Goal: Information Seeking & Learning: Learn about a topic

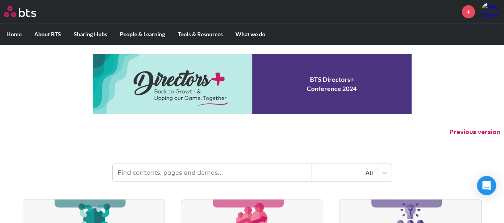
click at [215, 175] on input "text" at bounding box center [212, 173] width 199 height 18
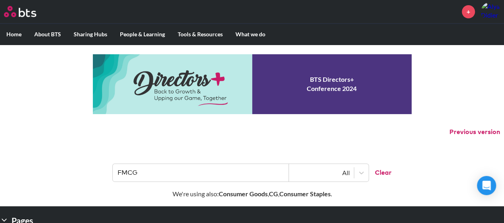
scroll to position [96, 0]
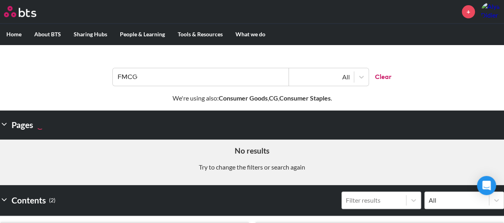
click at [239, 95] on strong "Consumer Goods" at bounding box center [243, 98] width 49 height 8
drag, startPoint x: 198, startPoint y: 81, endPoint x: 85, endPoint y: 80, distance: 112.5
click at [85, 80] on header "FMCG All Clear" at bounding box center [252, 72] width 504 height 41
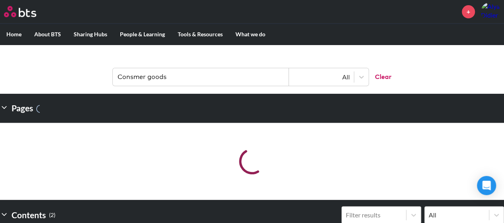
click at [132, 77] on input "Consmer goods" at bounding box center [201, 77] width 176 height 18
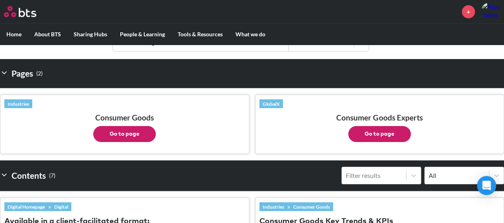
scroll to position [139, 0]
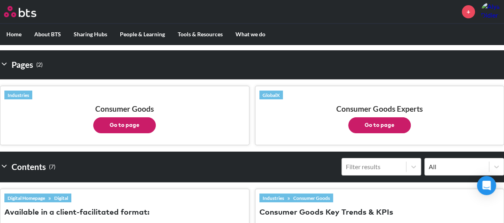
type input "Consumer goods"
drag, startPoint x: 138, startPoint y: 124, endPoint x: 115, endPoint y: 130, distance: 23.3
click at [115, 130] on button "Go to page" at bounding box center [124, 125] width 63 height 16
click at [380, 125] on button "Go to page" at bounding box center [380, 125] width 63 height 16
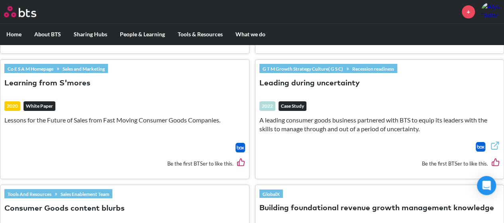
scroll to position [388, 0]
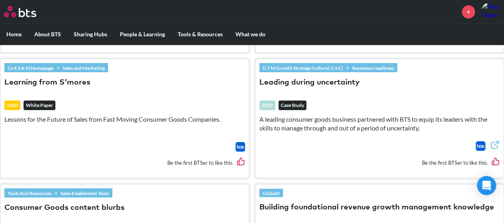
click at [303, 81] on button "Leading during uncertainty" at bounding box center [310, 82] width 100 height 11
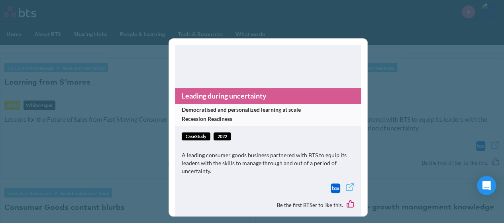
scroll to position [12, 0]
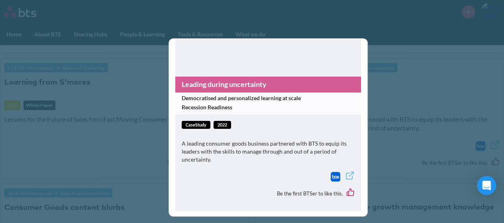
click at [306, 187] on div "Be the first BTSer to like this." at bounding box center [268, 193] width 173 height 22
click at [331, 173] on img at bounding box center [336, 177] width 10 height 10
click at [388, 74] on div "Leading during uncertainty Democratised and personalized learning at scale Rece…" at bounding box center [252, 111] width 504 height 223
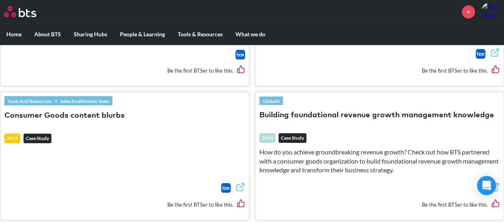
scroll to position [480, 0]
click at [341, 110] on button "Building foundational revenue growth management knowledge" at bounding box center [377, 115] width 235 height 11
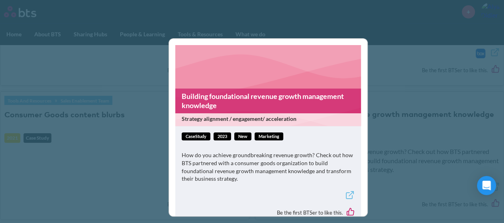
scroll to position [18, 0]
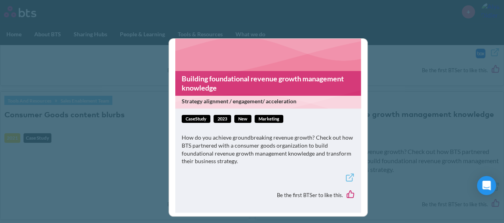
click at [217, 79] on link "Building foundational revenue growth management knowledge" at bounding box center [268, 83] width 186 height 25
click at [110, 151] on div "Building foundational revenue growth management knowledge Strategy alignment / …" at bounding box center [252, 111] width 504 height 223
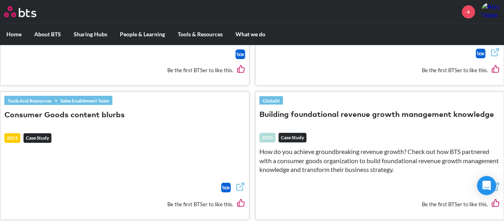
click at [79, 112] on button "Consumer Goods content blurbs" at bounding box center [64, 115] width 120 height 11
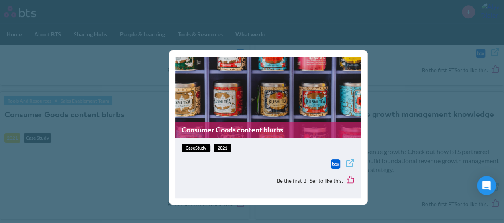
click at [211, 132] on link "Consumer Goods content blurbs" at bounding box center [268, 130] width 186 height 16
click at [399, 150] on div "Consumer Goods content blurbs caseStudy 2021 Be the first BTSer to like this." at bounding box center [252, 111] width 504 height 223
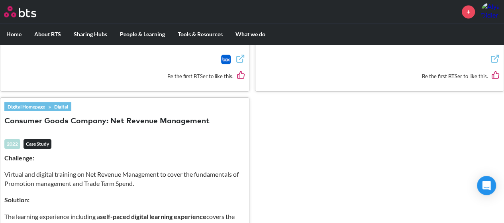
scroll to position [640, 0]
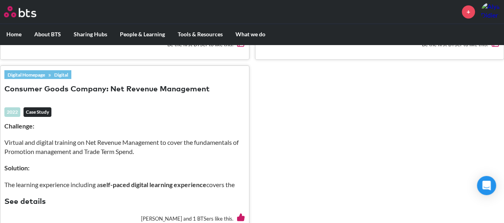
click at [123, 87] on button "Consumer Goods Company: Net Revenue Management" at bounding box center [106, 89] width 205 height 11
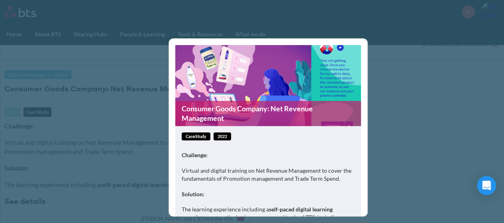
click at [223, 106] on link "Consumer Goods Company: Net Revenue Management" at bounding box center [268, 113] width 186 height 25
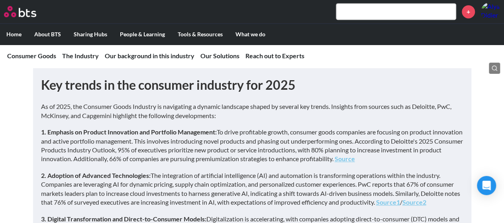
scroll to position [222, 0]
click at [160, 132] on strong "1. Emphasis on Product Innovation and Portfolio Management:" at bounding box center [129, 132] width 176 height 8
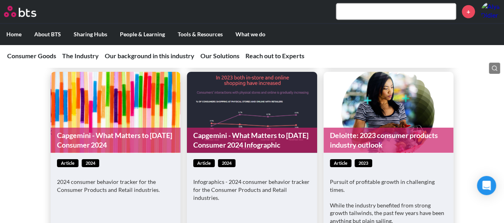
scroll to position [1166, 0]
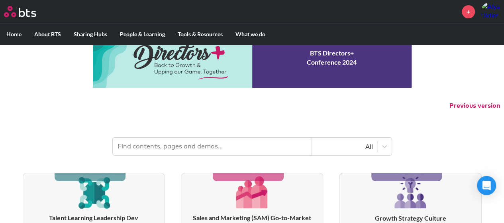
scroll to position [53, 0]
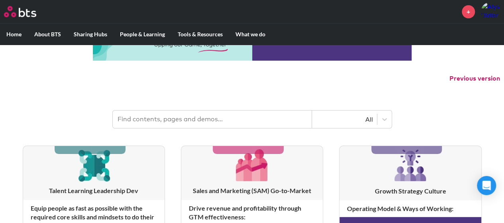
click at [195, 133] on header "All" at bounding box center [252, 115] width 504 height 41
click at [173, 99] on header "All" at bounding box center [252, 115] width 504 height 41
click at [168, 120] on input "text" at bounding box center [212, 119] width 199 height 18
type input "consumer goods"
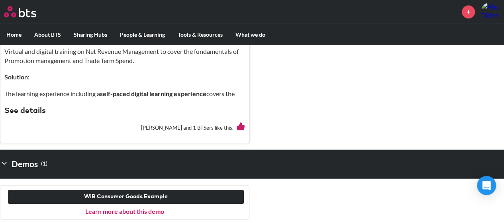
scroll to position [731, 0]
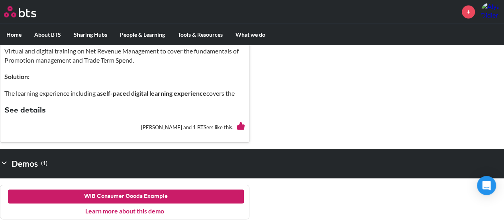
click at [123, 193] on button "WiB Consumer Goods Example" at bounding box center [126, 196] width 236 height 14
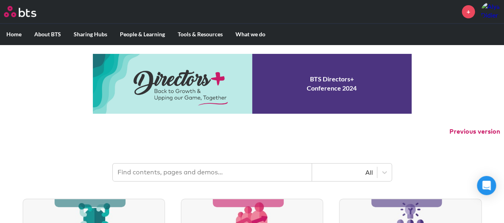
scroll to position [2, 0]
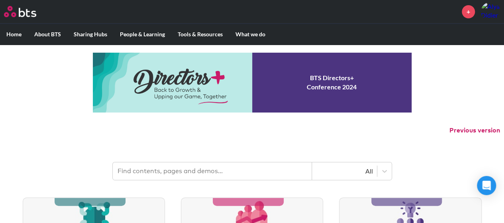
click at [177, 172] on input "text" at bounding box center [212, 171] width 199 height 18
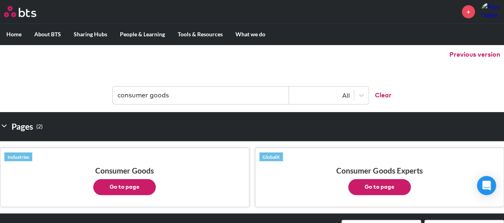
scroll to position [0, 0]
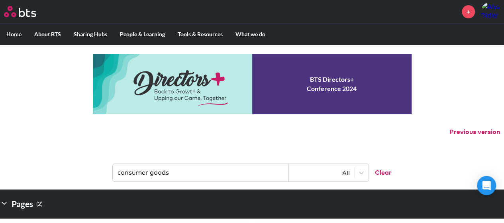
click at [177, 169] on input "consumer goods" at bounding box center [201, 173] width 176 height 18
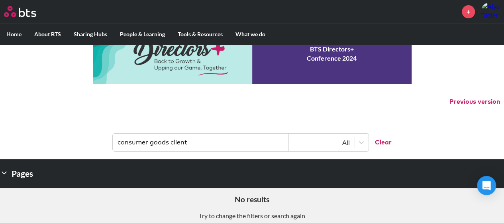
scroll to position [25, 0]
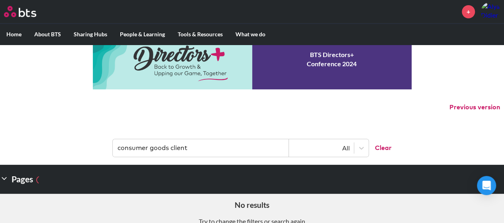
drag, startPoint x: 156, startPoint y: 146, endPoint x: 82, endPoint y: 146, distance: 74.6
click at [82, 146] on header "consumer goods client All Clear" at bounding box center [252, 143] width 504 height 41
type input "c"
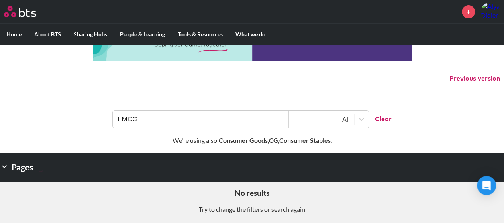
scroll to position [57, 0]
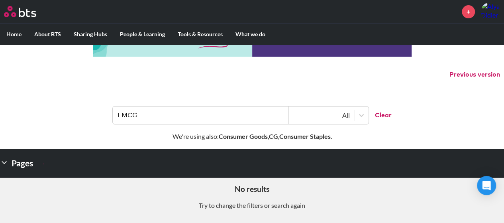
drag, startPoint x: 161, startPoint y: 118, endPoint x: 38, endPoint y: 113, distance: 122.6
click at [38, 113] on header "FMCG All Clear" at bounding box center [252, 111] width 504 height 41
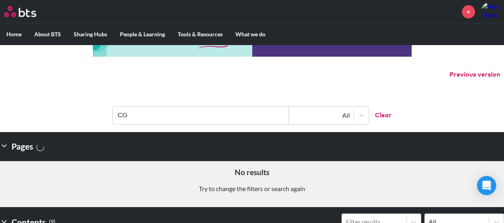
drag, startPoint x: 132, startPoint y: 112, endPoint x: 91, endPoint y: 106, distance: 41.8
click at [91, 106] on header "CG All Clear" at bounding box center [252, 111] width 504 height 41
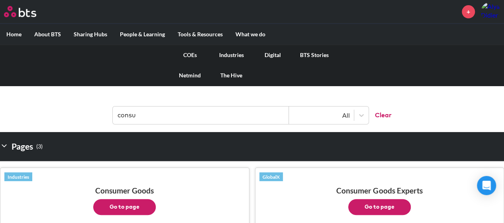
type input "consu"
click at [238, 53] on link "Industries" at bounding box center [231, 55] width 41 height 21
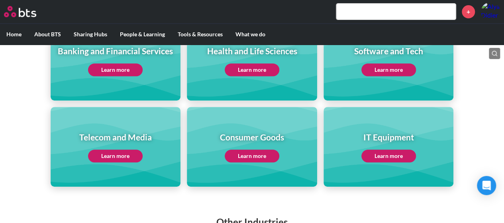
scroll to position [148, 0]
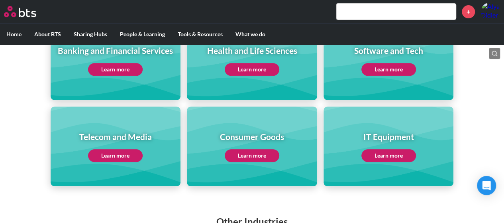
click at [255, 153] on link "Learn more" at bounding box center [252, 155] width 55 height 13
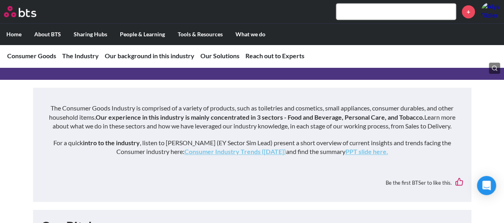
scroll to position [1703, 0]
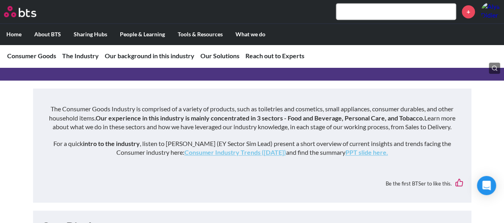
click at [378, 148] on link "PPT slide here." at bounding box center [367, 152] width 43 height 8
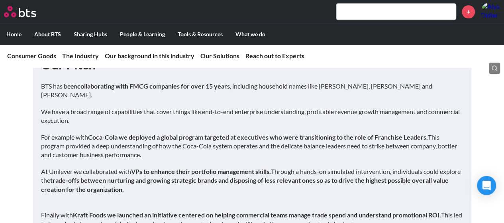
scroll to position [1840, 0]
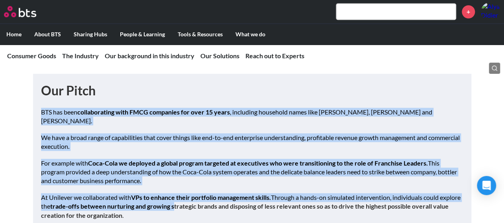
drag, startPoint x: 41, startPoint y: 105, endPoint x: 197, endPoint y: 196, distance: 181.0
click at [197, 196] on div "Our Pitch BTS has been collaborating with FMCG companies for over 15 years , in…" at bounding box center [252, 187] width 423 height 210
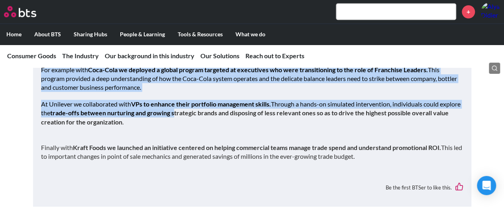
scroll to position [1934, 0]
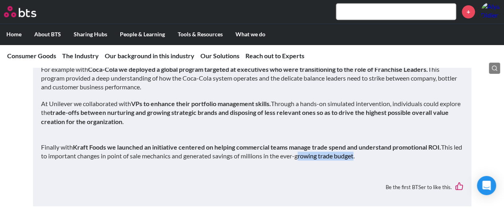
drag, startPoint x: 363, startPoint y: 150, endPoint x: 307, endPoint y: 148, distance: 56.3
click at [307, 148] on div "BTS has been collaborating with FMCG companies for over 15 years , including ho…" at bounding box center [252, 91] width 423 height 154
click at [351, 162] on div "Our Pitch BTS has been collaborating with FMCG companies for over 15 years , in…" at bounding box center [252, 93] width 423 height 210
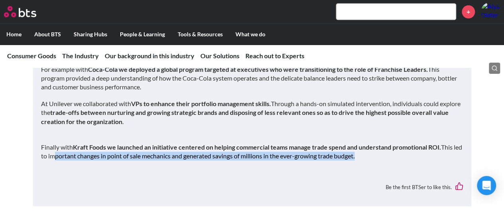
drag, startPoint x: 367, startPoint y: 154, endPoint x: 64, endPoint y: 147, distance: 303.2
click at [64, 147] on div "BTS has been collaborating with FMCG companies for over 15 years , including ho…" at bounding box center [252, 91] width 423 height 154
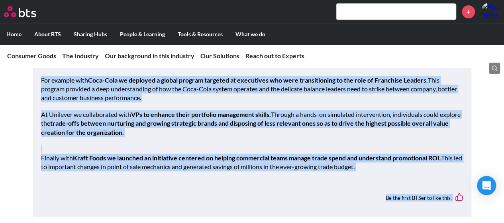
scroll to position [1925, 0]
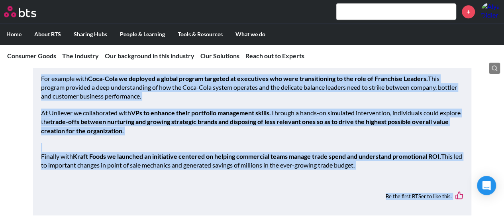
drag, startPoint x: 40, startPoint y: 82, endPoint x: 381, endPoint y: 165, distance: 350.8
click at [381, 165] on div "Our Pitch BTS has been collaborating with FMCG companies for over 15 years , in…" at bounding box center [252, 102] width 439 height 226
copy div "LOR ips dolo sitametconsec adip ELIT seddoeius tem inci 61 utlab , etdolorem al…"
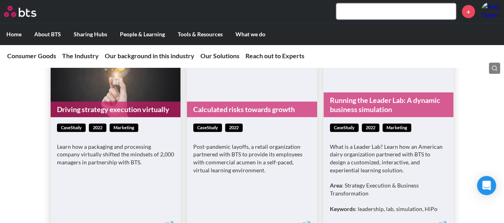
scroll to position [2374, 0]
click at [364, 93] on link "Running the Leader Lab: A dynamic business simulation" at bounding box center [389, 105] width 130 height 25
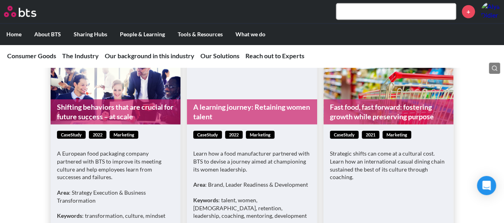
scroll to position [2598, 0]
click at [359, 99] on link "Fast food, fast forward: fostering growth while preserving purpose" at bounding box center [389, 111] width 130 height 25
click at [85, 99] on link "Shifting behaviors that are crucial for future success – at scale" at bounding box center [116, 111] width 130 height 25
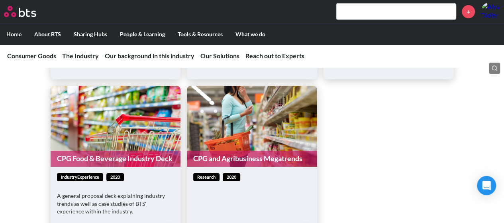
scroll to position [2786, 0]
click at [110, 122] on figure "CPG Food & Beverage Industry Deck" at bounding box center [116, 126] width 130 height 81
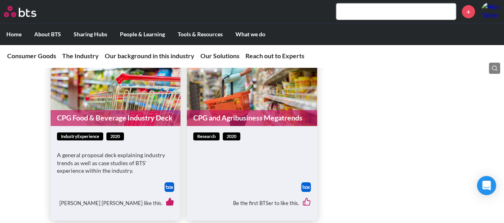
click at [107, 98] on figure "CPG Food & Beverage Industry Deck" at bounding box center [116, 85] width 130 height 81
click at [103, 110] on link "CPG Food & Beverage Industry Deck" at bounding box center [116, 118] width 130 height 16
